Goal: Information Seeking & Learning: Learn about a topic

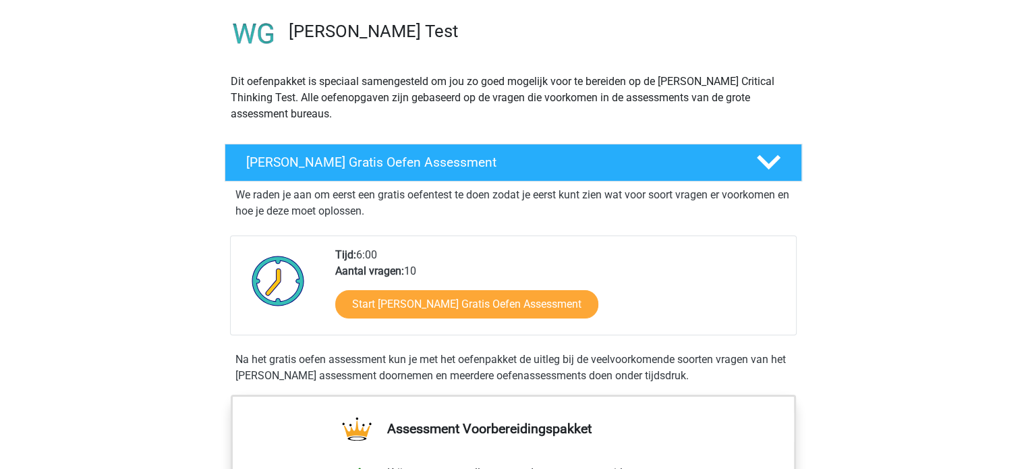
scroll to position [97, 0]
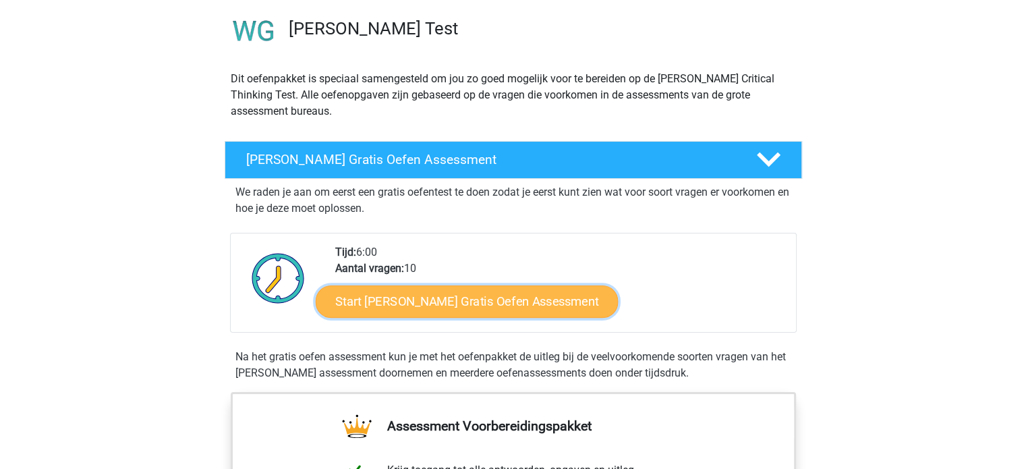
click at [517, 302] on link "Start [PERSON_NAME] Gratis Oefen Assessment" at bounding box center [467, 301] width 303 height 32
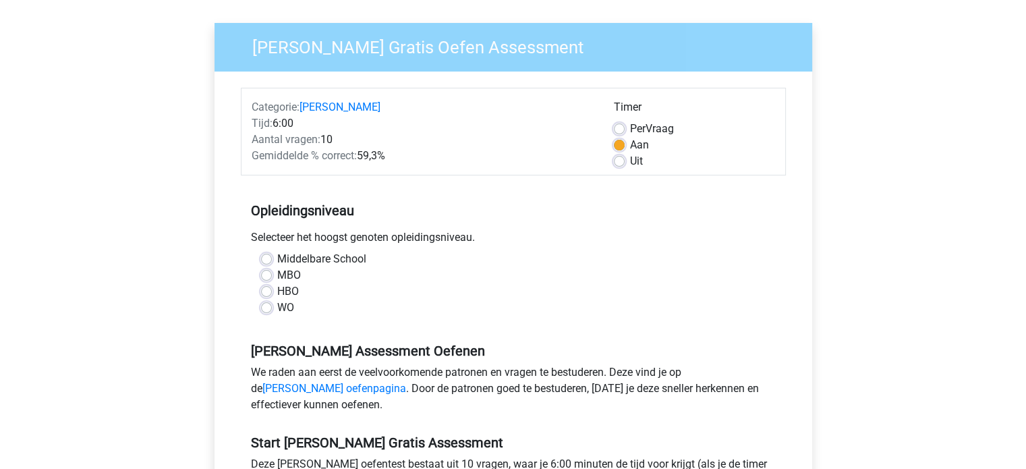
scroll to position [132, 0]
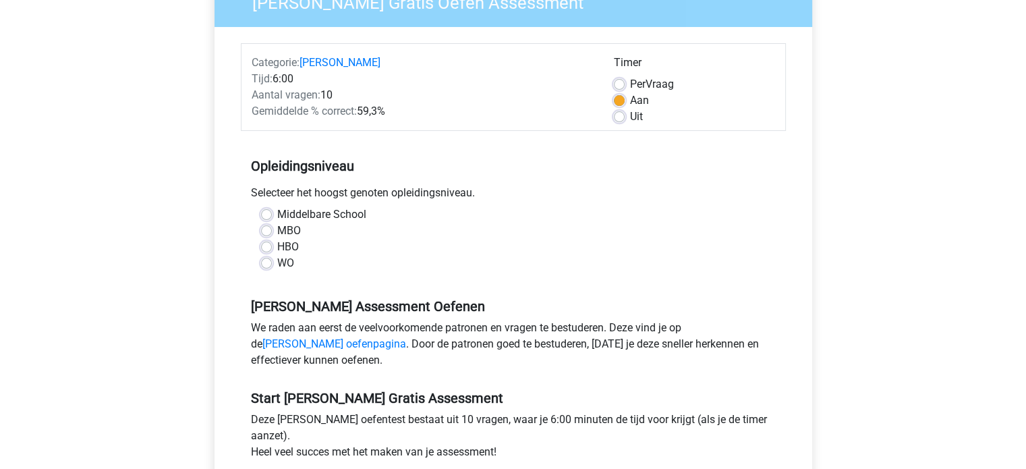
click at [268, 207] on div "Middelbare School" at bounding box center [513, 214] width 505 height 16
click at [277, 214] on label "Middelbare School" at bounding box center [321, 214] width 89 height 16
click at [269, 214] on input "Middelbare School" at bounding box center [266, 212] width 11 height 13
radio input "true"
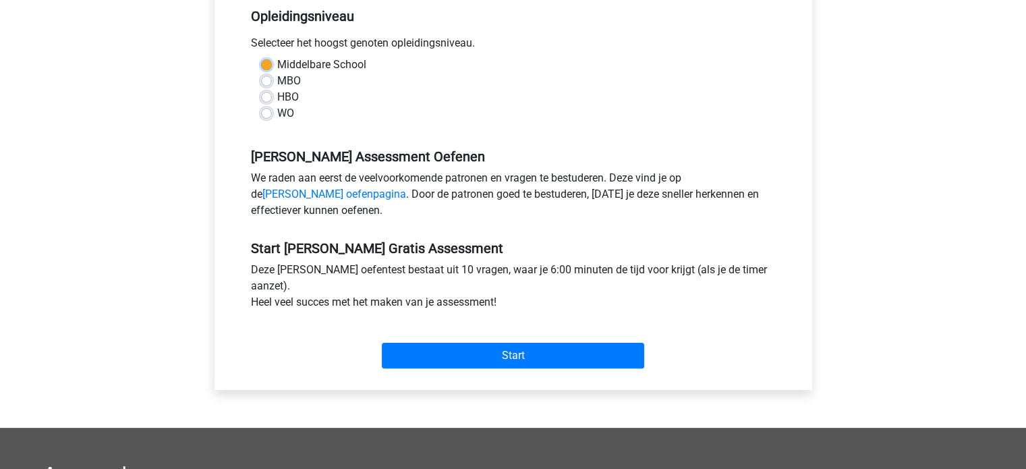
scroll to position [312, 0]
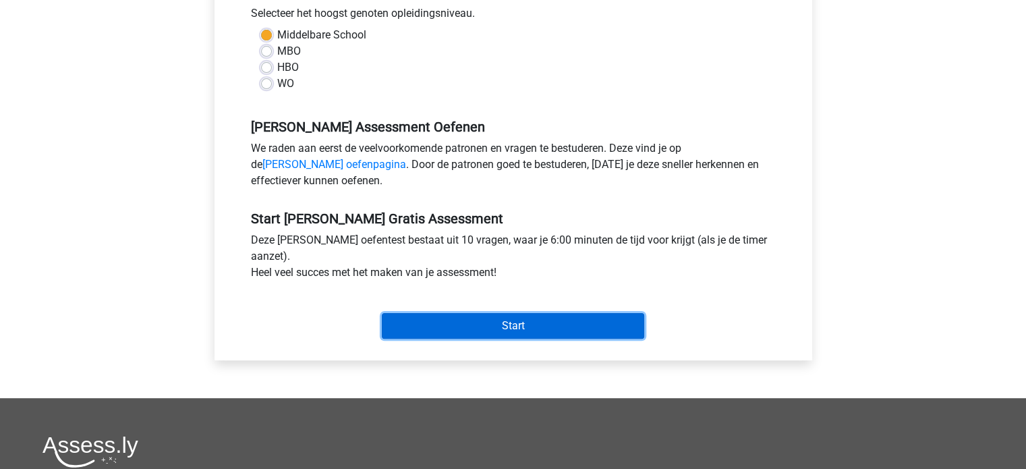
click at [466, 317] on input "Start" at bounding box center [513, 326] width 262 height 26
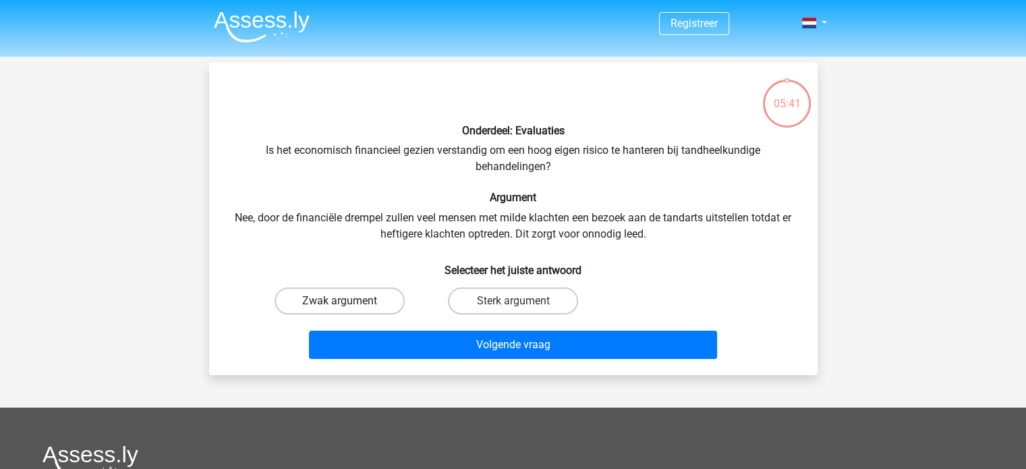
click at [375, 299] on label "Zwak argument" at bounding box center [340, 300] width 130 height 27
click at [348, 301] on input "Zwak argument" at bounding box center [343, 305] width 9 height 9
radio input "true"
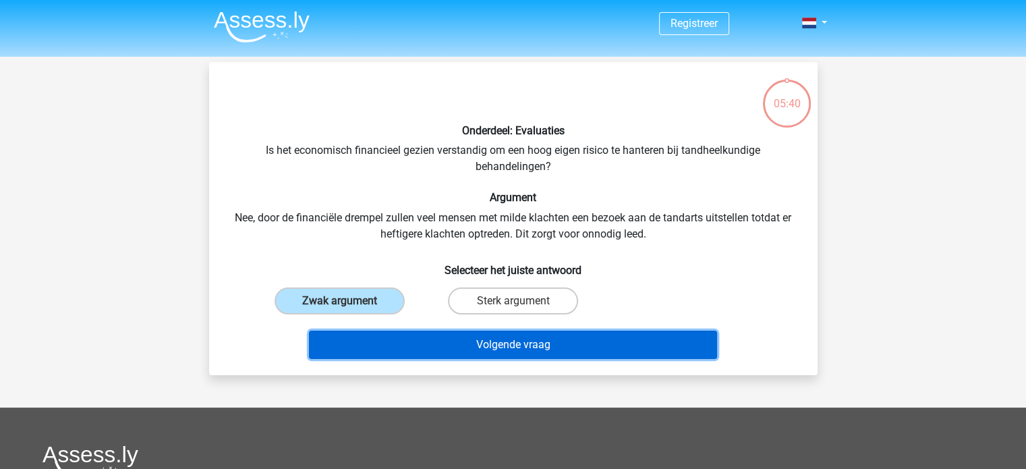
click at [498, 339] on button "Volgende vraag" at bounding box center [513, 345] width 408 height 28
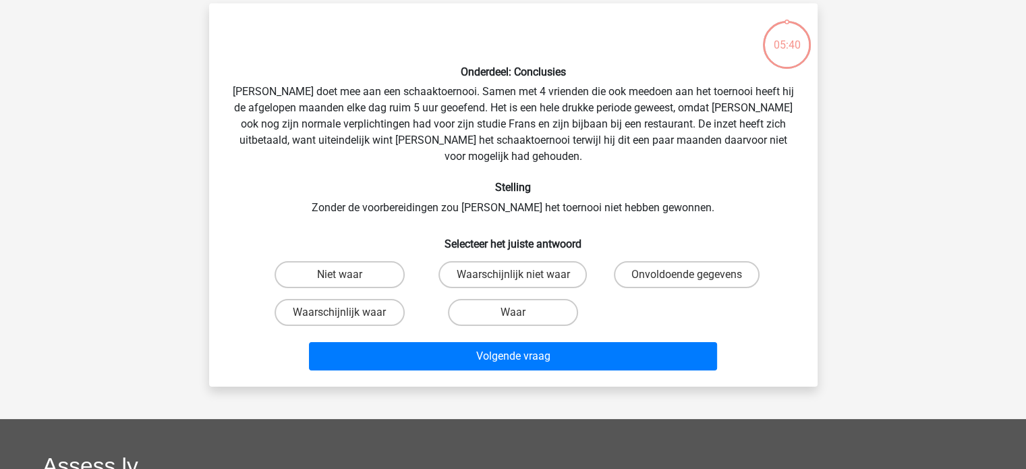
scroll to position [62, 0]
